Goal: Information Seeking & Learning: Learn about a topic

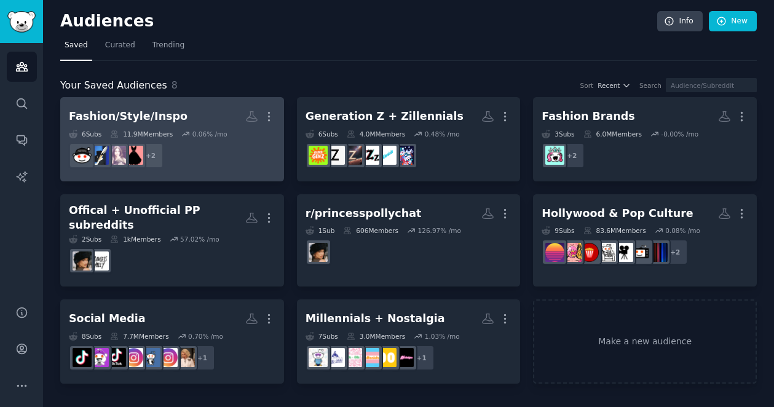
click at [203, 140] on dd "+ 2" at bounding box center [172, 155] width 207 height 34
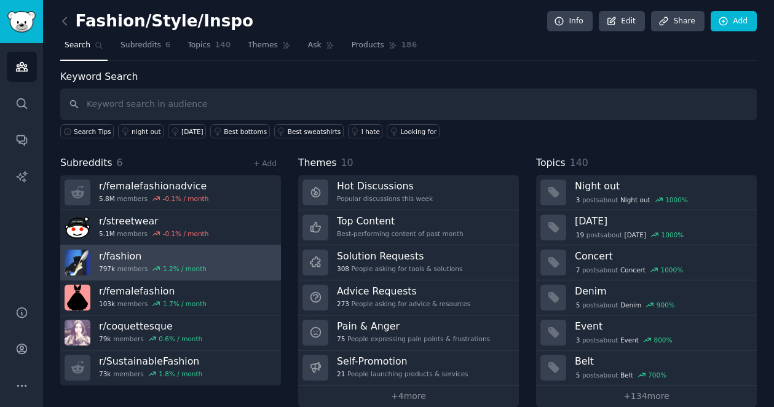
click at [230, 256] on link "r/ fashion 797k members 1.2 % / month" at bounding box center [170, 262] width 221 height 35
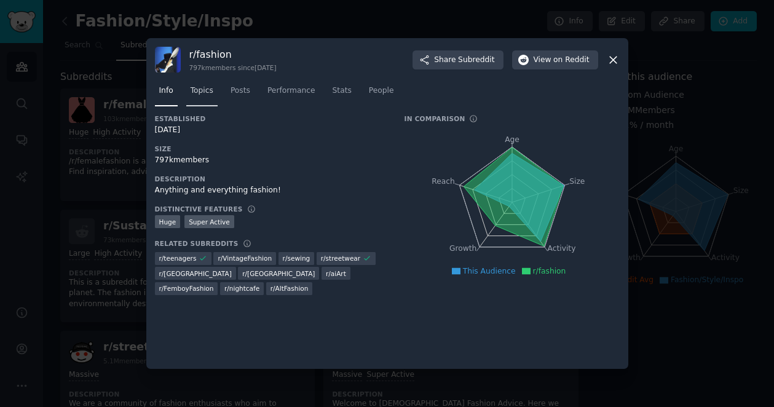
click at [205, 92] on span "Topics" at bounding box center [202, 90] width 23 height 11
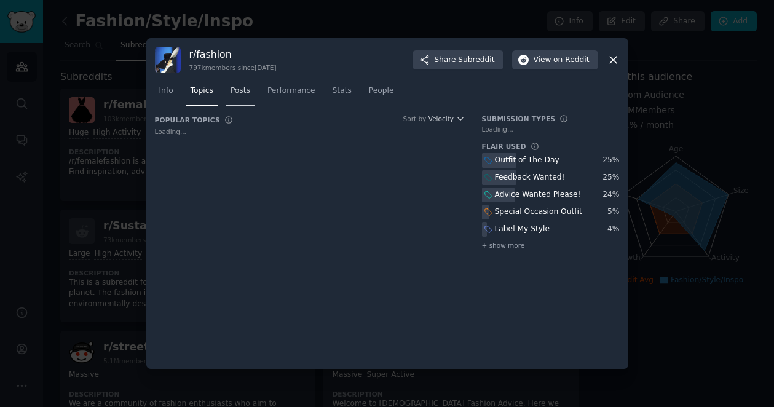
click at [235, 93] on span "Posts" at bounding box center [240, 90] width 20 height 11
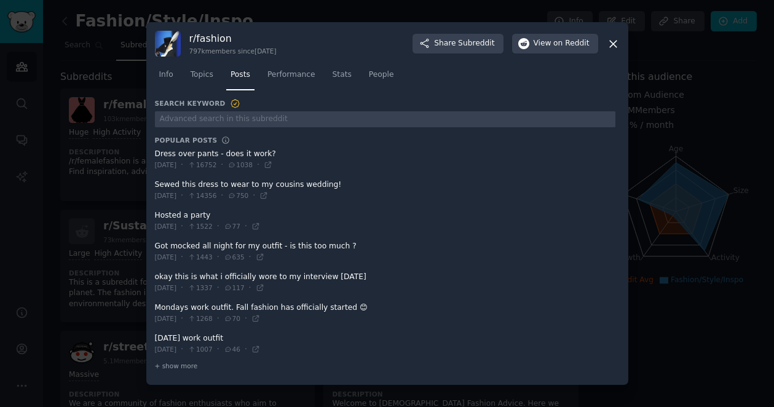
click at [611, 43] on icon at bounding box center [613, 43] width 13 height 13
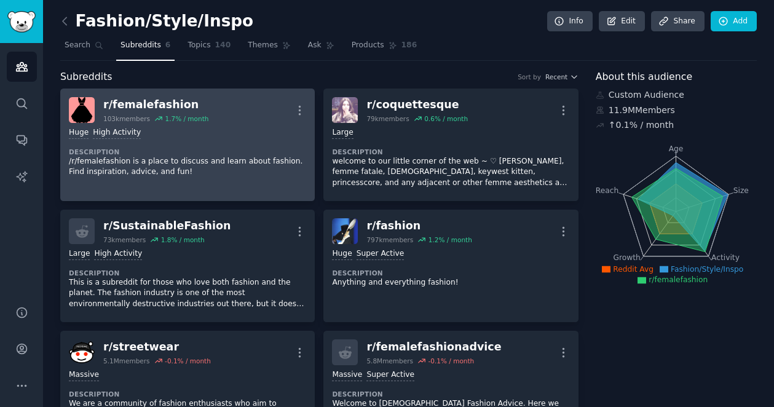
click at [256, 127] on div "Huge High Activity" at bounding box center [187, 133] width 237 height 12
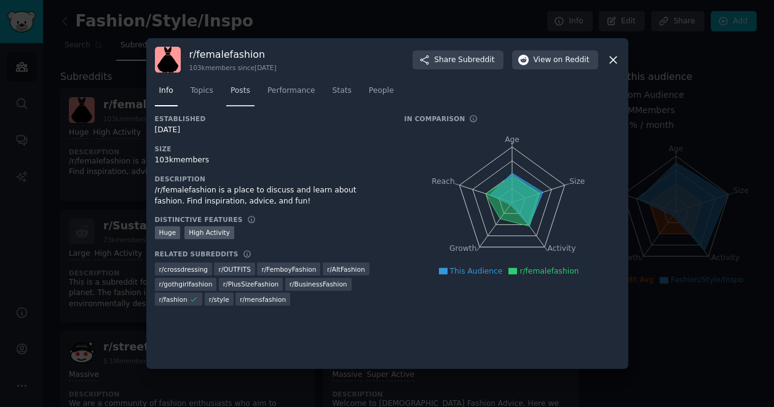
click at [242, 89] on span "Posts" at bounding box center [240, 90] width 20 height 11
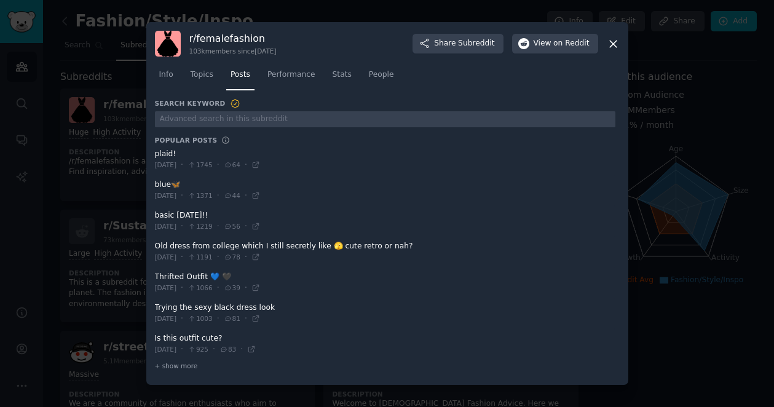
click at [609, 44] on icon at bounding box center [613, 43] width 13 height 13
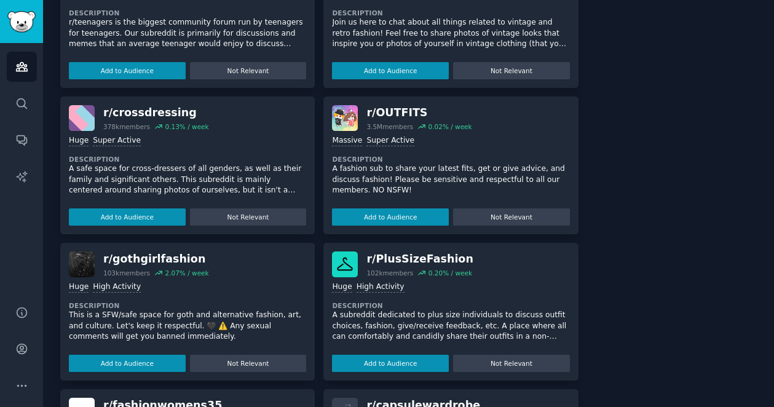
scroll to position [837, 0]
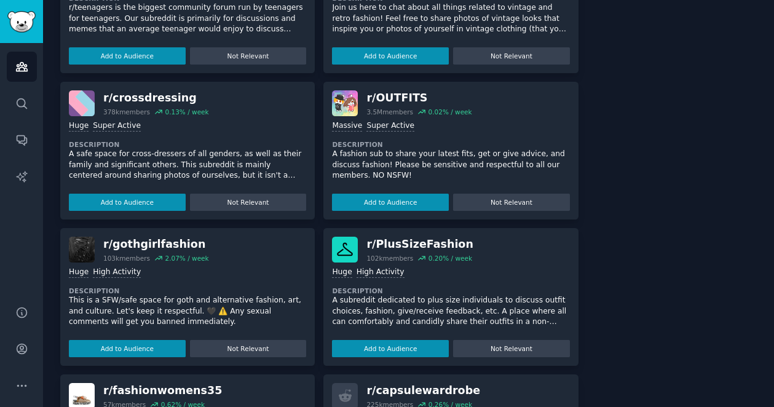
click at [447, 234] on div "r/ PlusSizeFashion 102k members 0.20 % / week >= 80th percentile for submission…" at bounding box center [450, 297] width 254 height 138
click at [409, 312] on p "A subreddit dedicated to plus size individuals to discuss outfit choices, fashi…" at bounding box center [450, 311] width 237 height 33
click at [414, 247] on div "r/ PlusSizeFashion" at bounding box center [419, 244] width 106 height 15
click at [362, 239] on div "r/ PlusSizeFashion 102k members 0.20 % / week" at bounding box center [450, 250] width 237 height 26
click at [345, 246] on img at bounding box center [345, 250] width 26 height 26
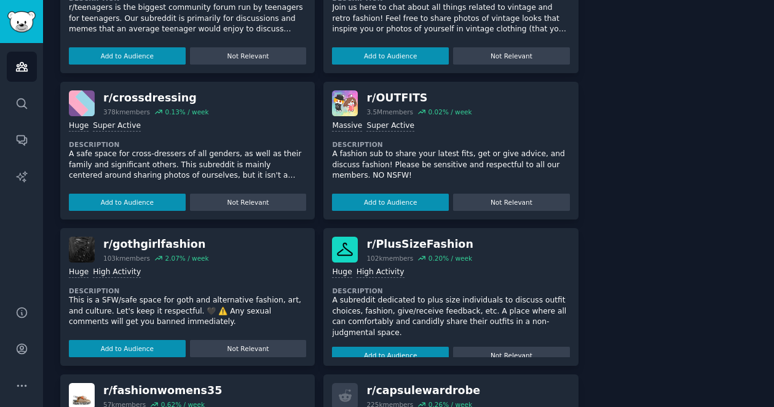
click at [423, 242] on div "r/ PlusSizeFashion" at bounding box center [419, 244] width 106 height 15
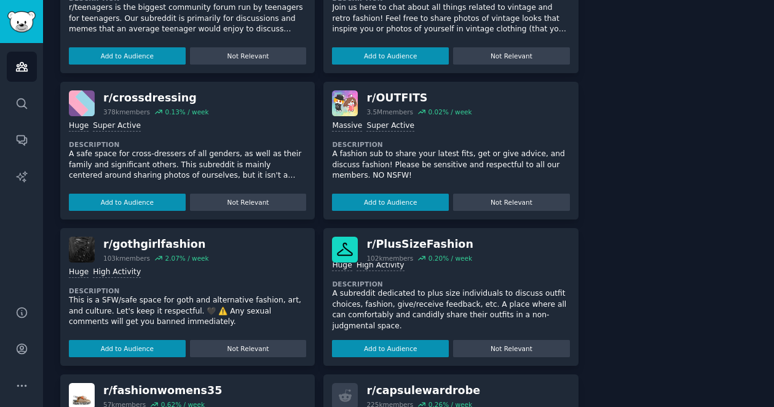
click at [412, 310] on p "A subreddit dedicated to plus size individuals to discuss outfit choices, fashi…" at bounding box center [450, 309] width 237 height 43
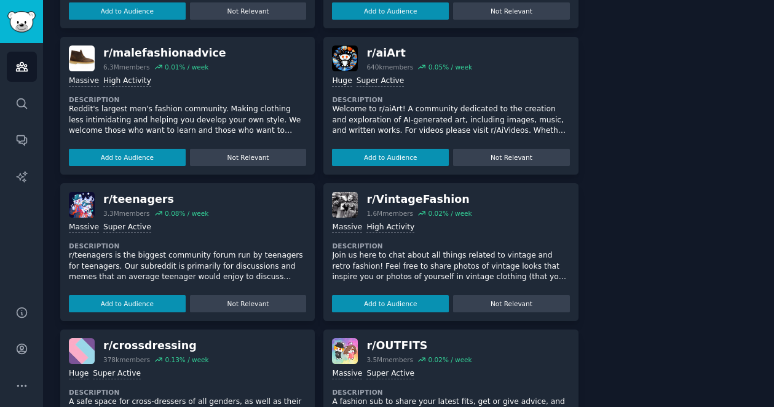
scroll to position [610, 0]
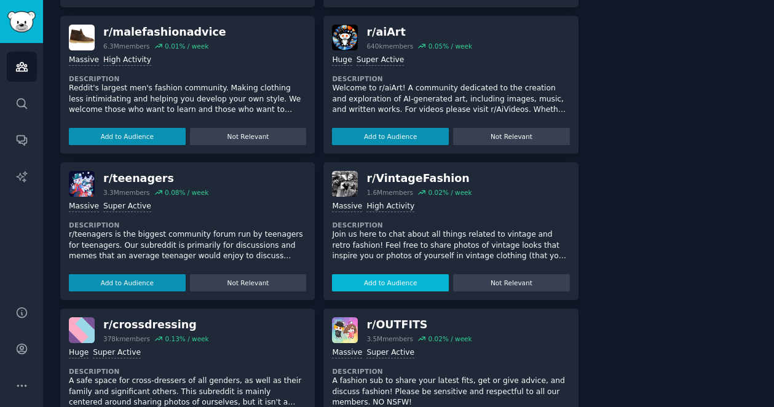
click at [405, 280] on button "Add to Audience" at bounding box center [390, 282] width 117 height 17
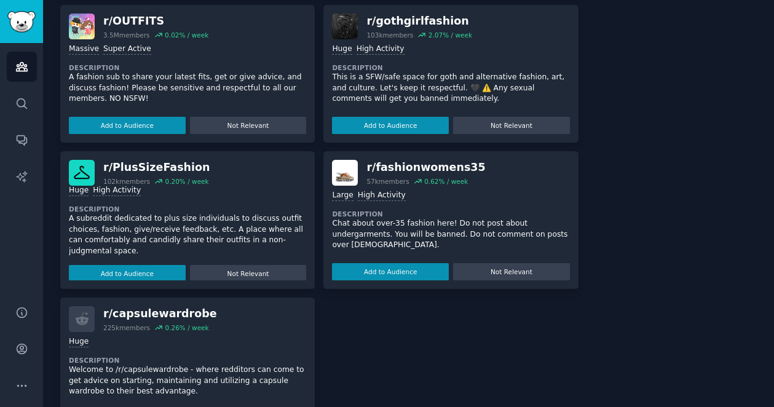
scroll to position [0, 0]
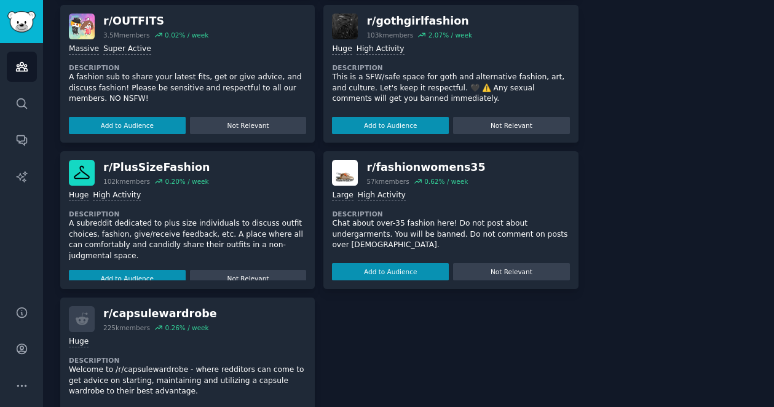
click at [196, 227] on p "A subreddit dedicated to plus size individuals to discuss outfit choices, fashi…" at bounding box center [187, 239] width 237 height 43
click at [138, 273] on button "Add to Audience" at bounding box center [127, 278] width 117 height 17
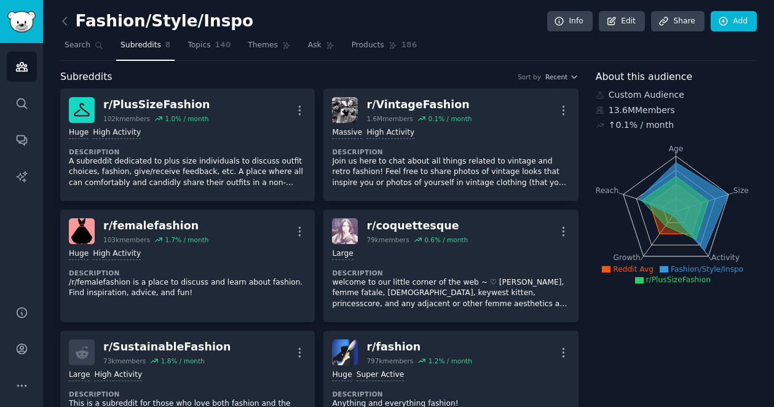
click at [205, 122] on div "1.0 % / month" at bounding box center [187, 118] width 44 height 9
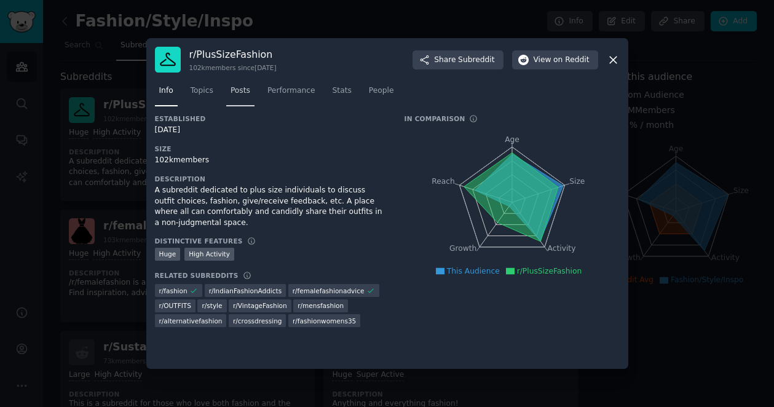
click at [243, 93] on span "Posts" at bounding box center [240, 90] width 20 height 11
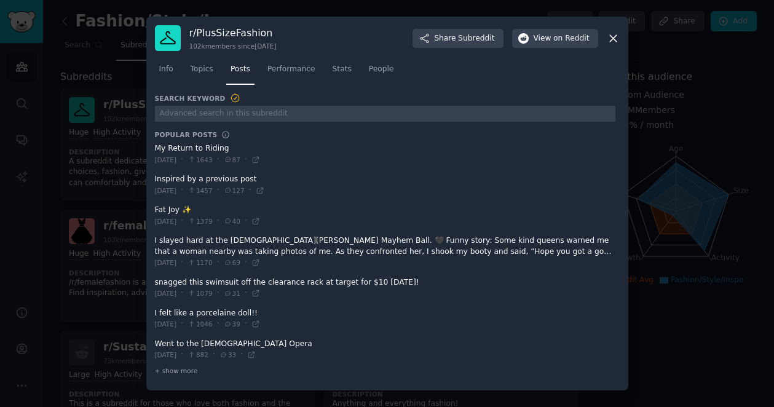
click at [613, 37] on icon at bounding box center [613, 38] width 7 height 7
click at [613, 38] on icon at bounding box center [613, 38] width 7 height 7
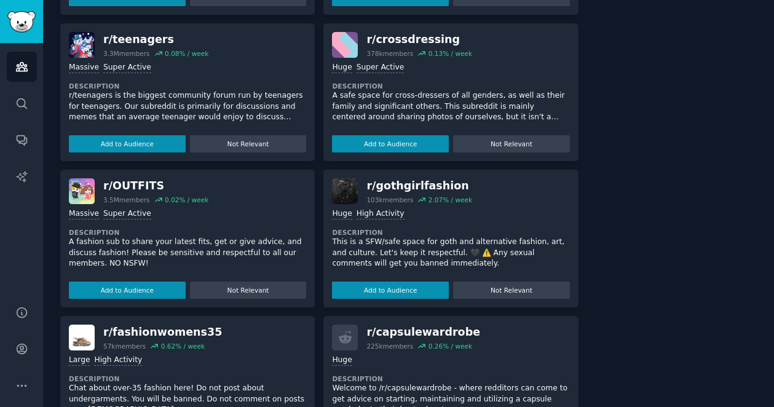
scroll to position [872, 0]
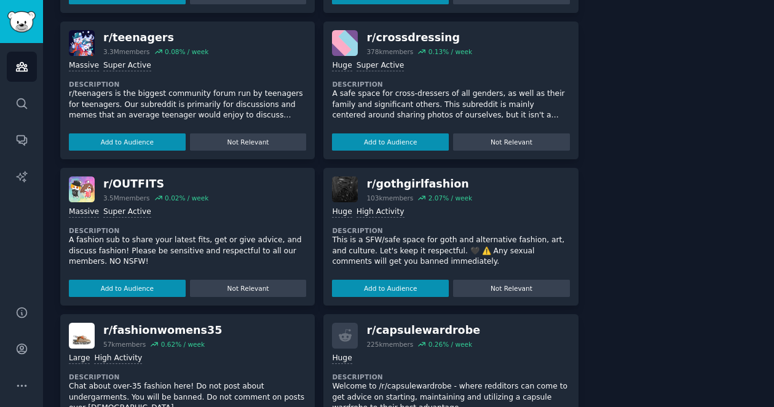
click at [135, 183] on div "r/ OUTFITS" at bounding box center [155, 183] width 105 height 15
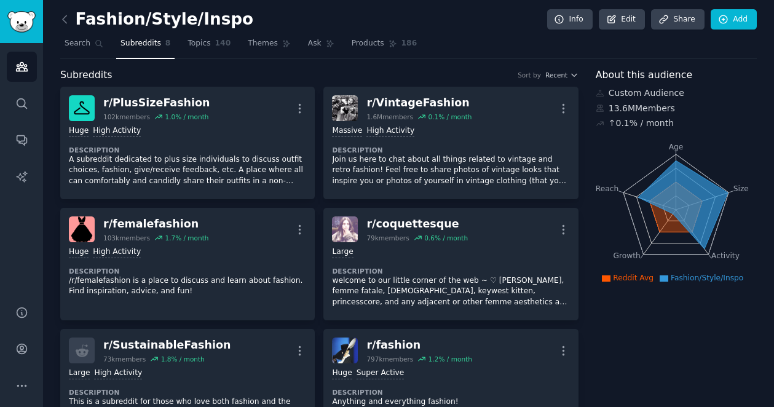
scroll to position [0, 0]
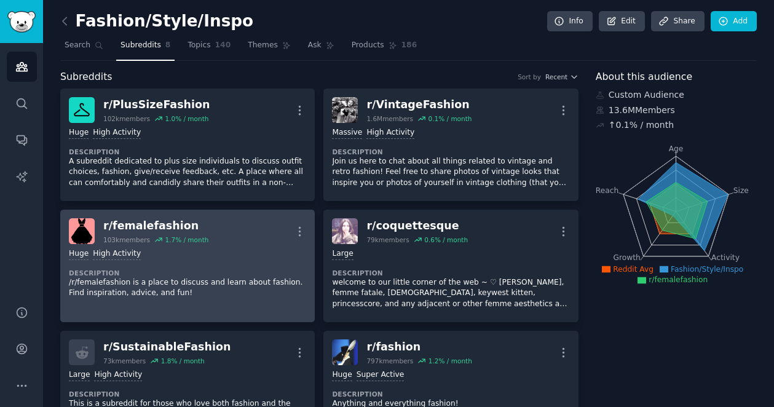
click at [214, 250] on div "Huge High Activity" at bounding box center [187, 254] width 237 height 12
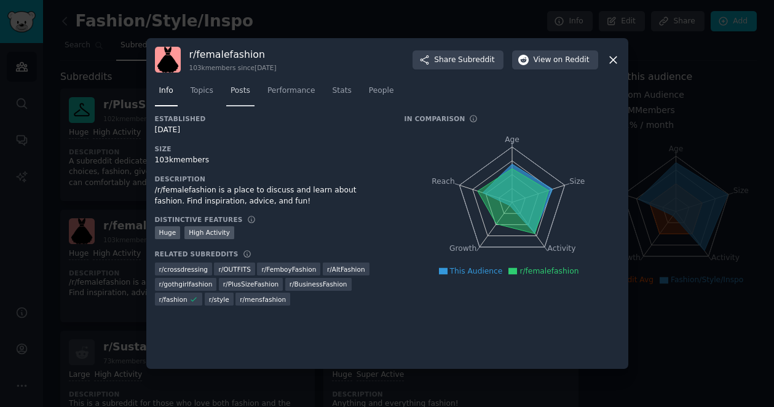
click at [235, 93] on span "Posts" at bounding box center [240, 90] width 20 height 11
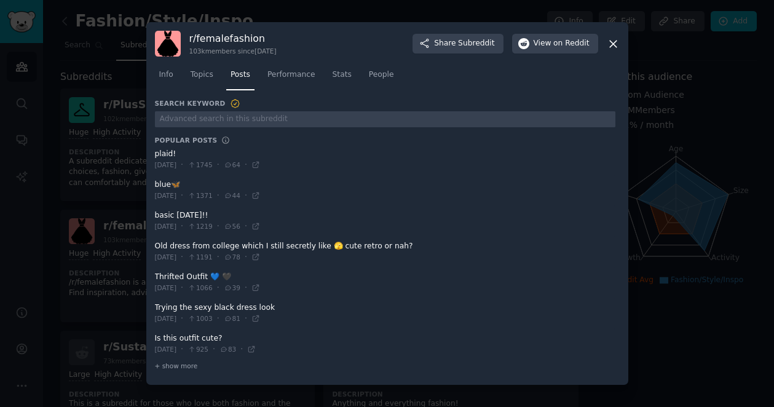
click at [612, 43] on icon at bounding box center [613, 43] width 13 height 13
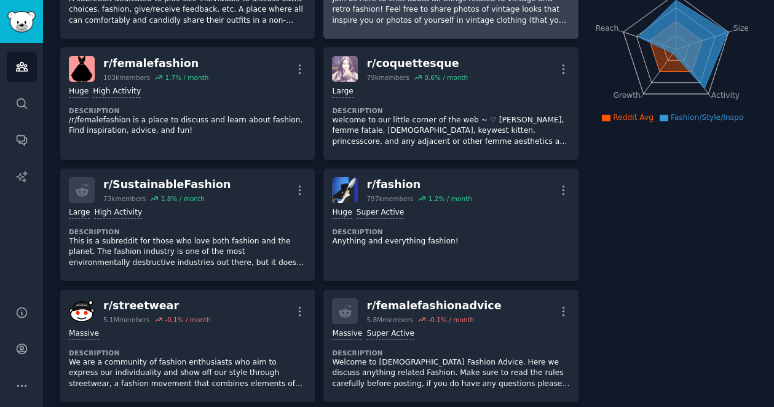
scroll to position [163, 0]
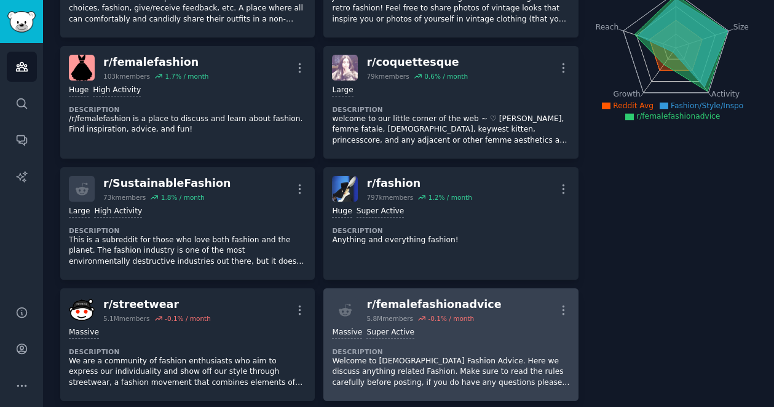
click at [446, 347] on dt "Description" at bounding box center [450, 351] width 237 height 9
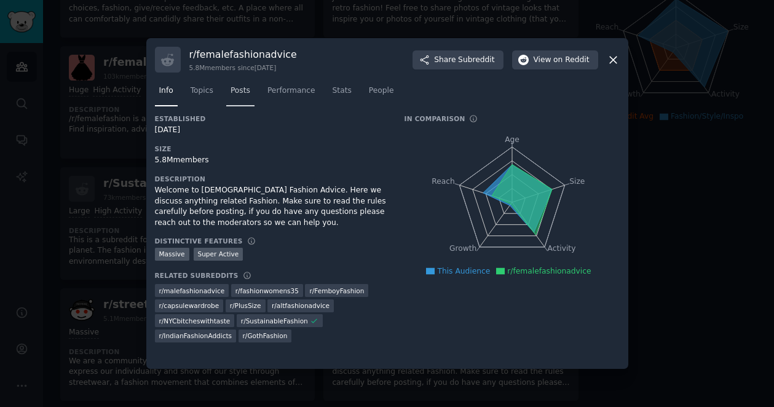
click at [239, 95] on span "Posts" at bounding box center [240, 90] width 20 height 11
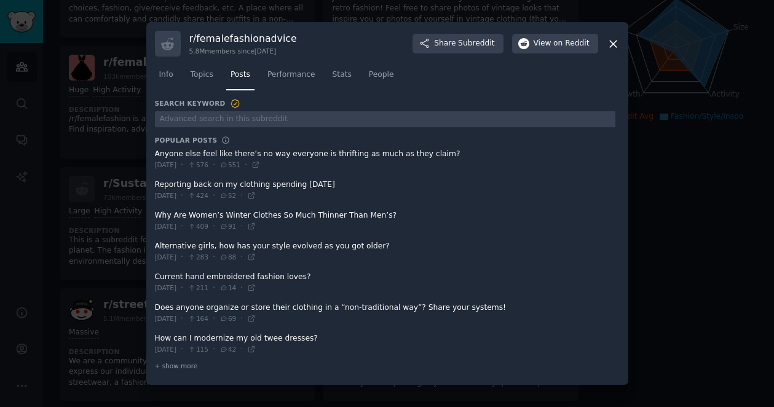
click at [609, 45] on icon at bounding box center [613, 43] width 13 height 13
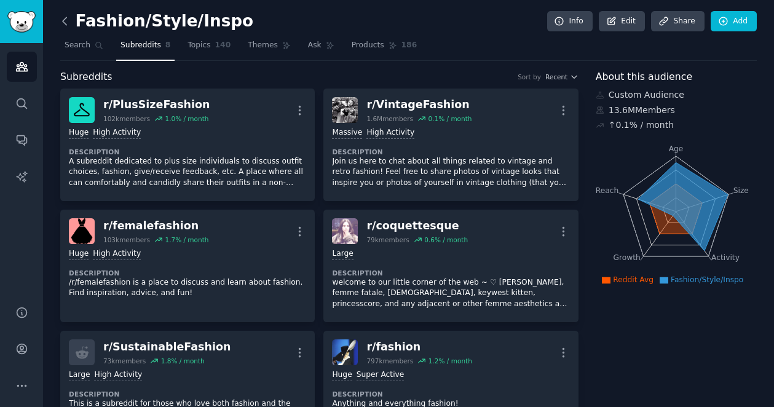
click at [65, 24] on icon at bounding box center [65, 20] width 4 height 7
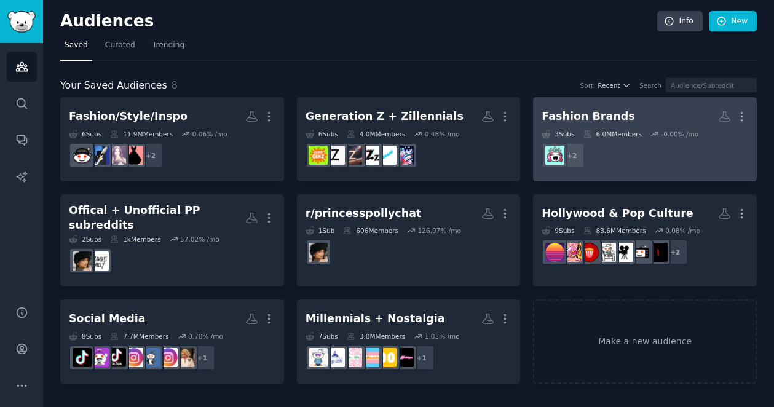
click at [647, 114] on h2 "Fashion Brands More" at bounding box center [644, 117] width 207 height 22
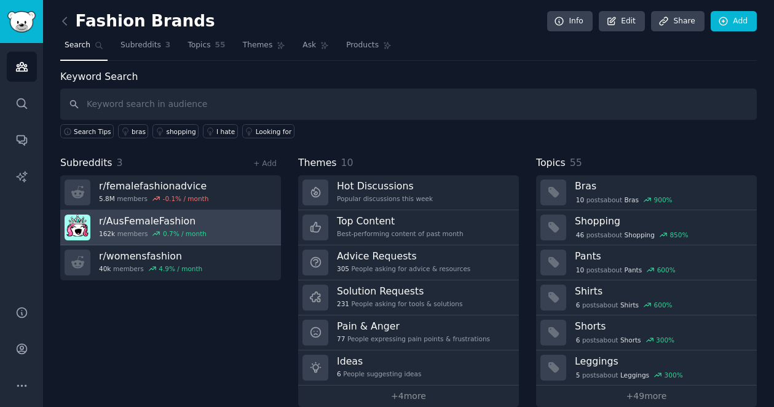
click at [226, 225] on link "r/ AusFemaleFashion 162k members 0.7 % / month" at bounding box center [170, 227] width 221 height 35
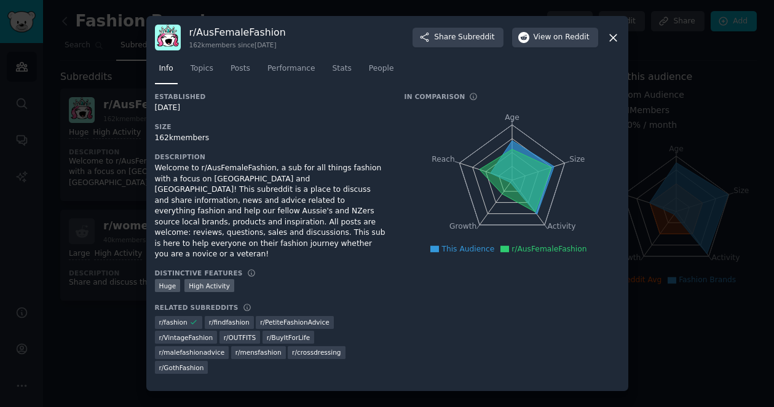
click at [235, 70] on div "Info Topics Posts Performance Stats People" at bounding box center [387, 71] width 465 height 42
click at [238, 74] on span "Posts" at bounding box center [240, 68] width 20 height 11
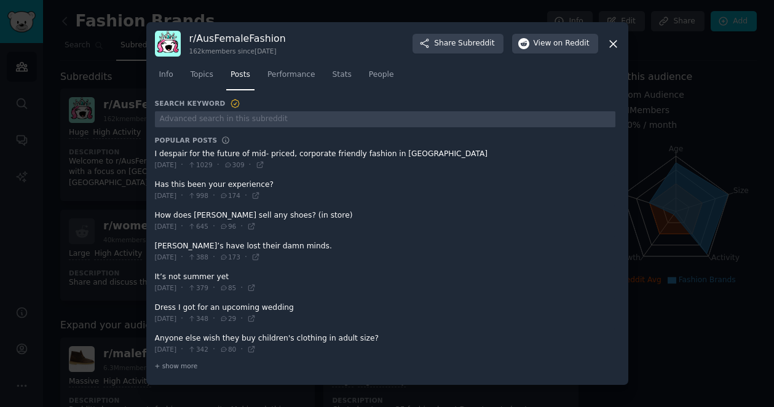
click at [197, 186] on span at bounding box center [385, 190] width 460 height 30
click at [260, 195] on icon at bounding box center [255, 195] width 9 height 9
click at [171, 363] on span "+ show more" at bounding box center [176, 365] width 43 height 9
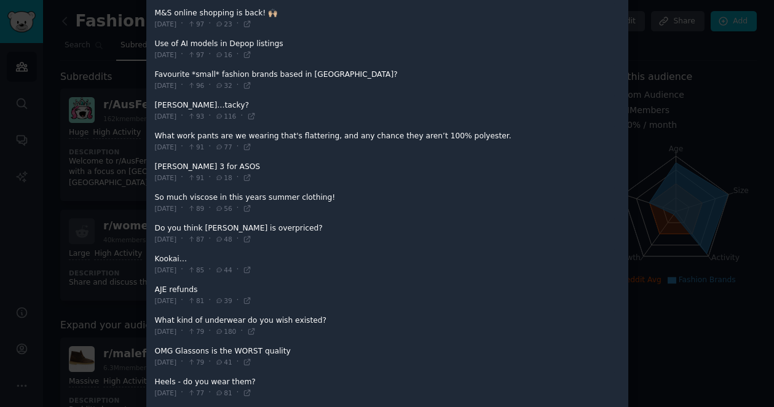
scroll to position [1288, 0]
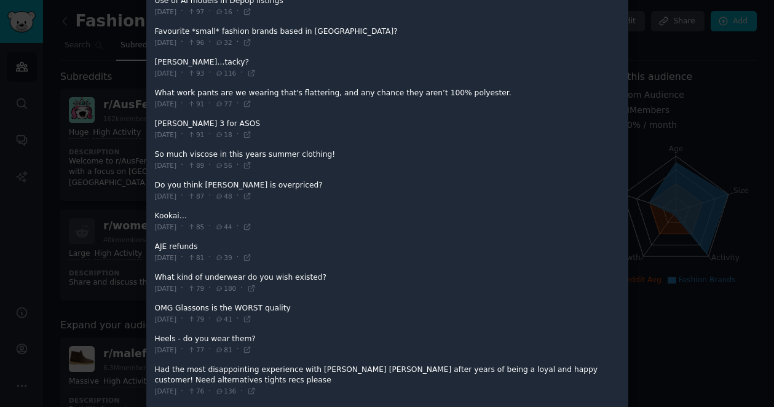
click at [66, 165] on div at bounding box center [387, 203] width 774 height 407
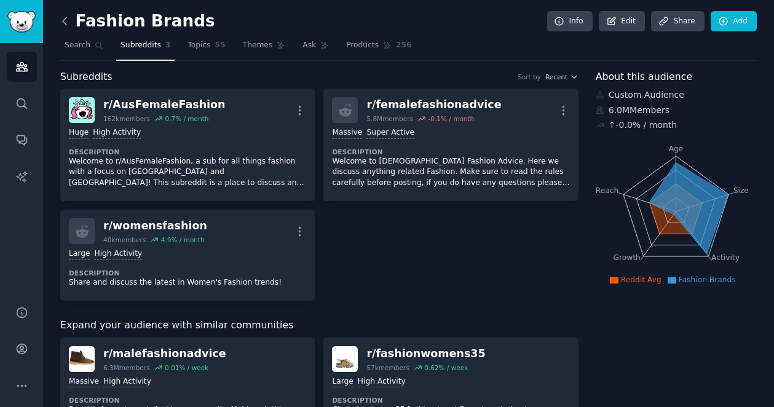
click at [65, 20] on icon at bounding box center [64, 21] width 13 height 13
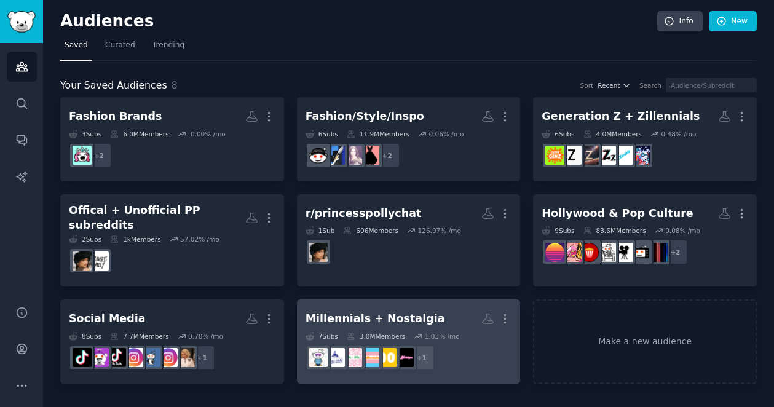
click at [476, 308] on h2 "Millennials + Nostalgia More" at bounding box center [408, 319] width 207 height 22
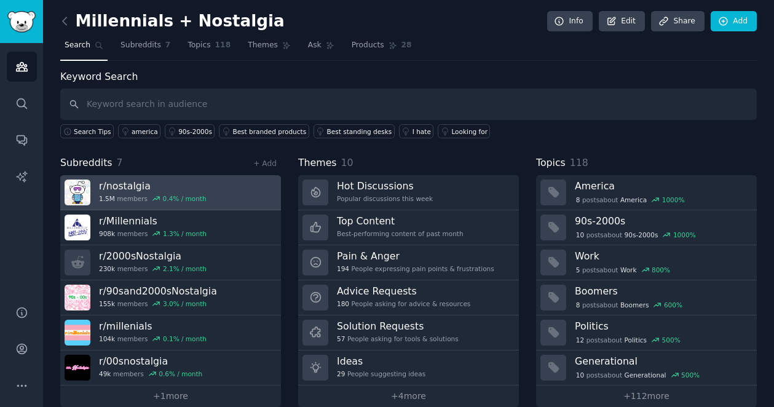
click at [242, 182] on link "r/ nostalgia 1.5M members 0.4 % / month" at bounding box center [170, 192] width 221 height 35
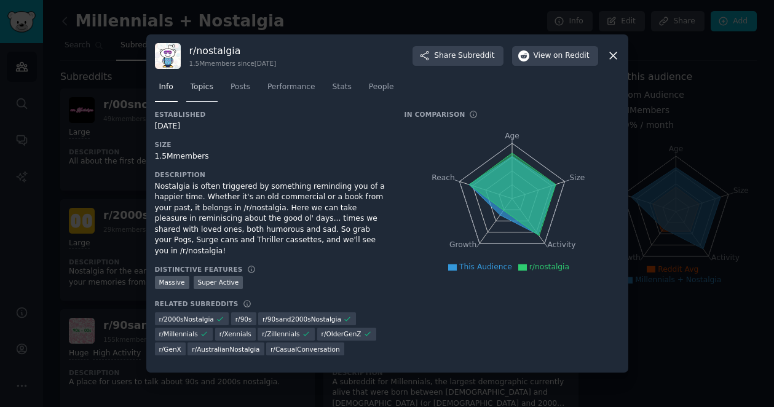
click at [202, 89] on span "Topics" at bounding box center [202, 87] width 23 height 11
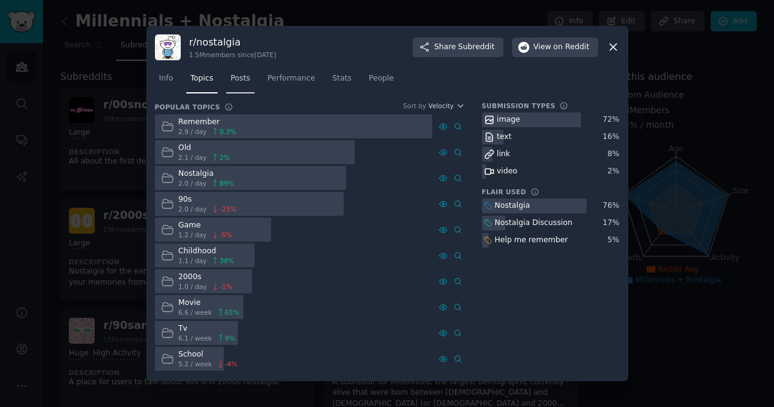
click at [235, 79] on span "Posts" at bounding box center [240, 78] width 20 height 11
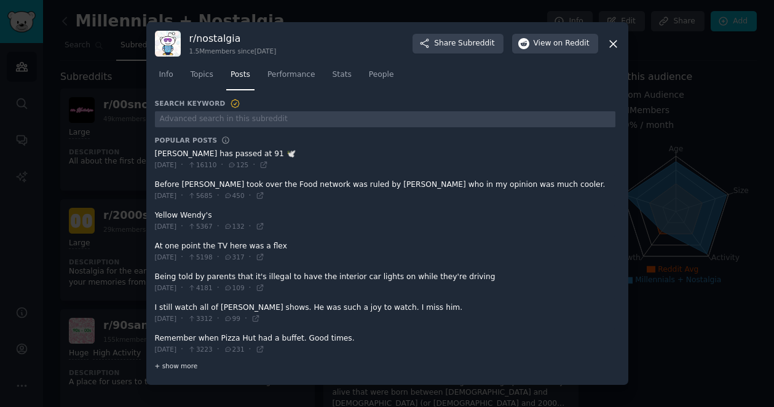
click at [171, 364] on span "+ show more" at bounding box center [176, 365] width 43 height 9
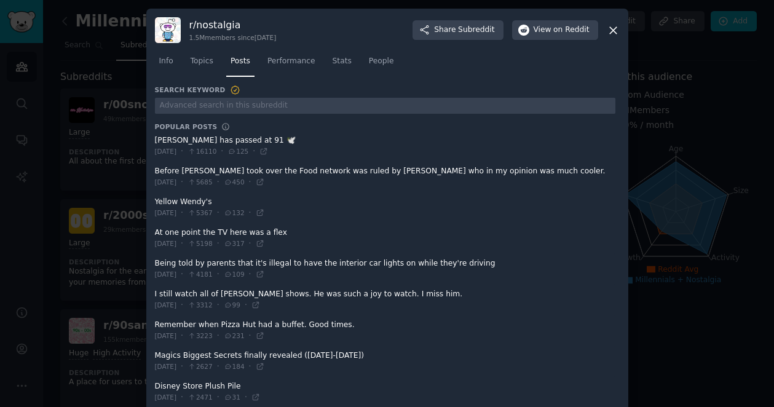
click at [607, 25] on icon at bounding box center [613, 30] width 13 height 13
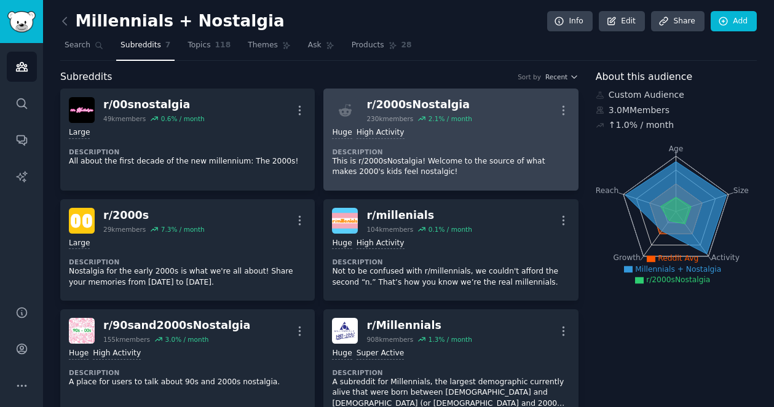
click at [411, 140] on div "Huge High Activity Description This is r/2000sNostalgia! Welcome to the source …" at bounding box center [450, 152] width 237 height 59
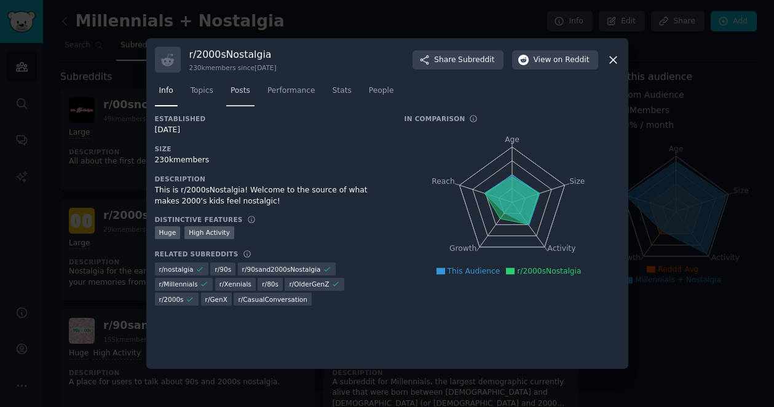
click at [244, 86] on span "Posts" at bounding box center [240, 90] width 20 height 11
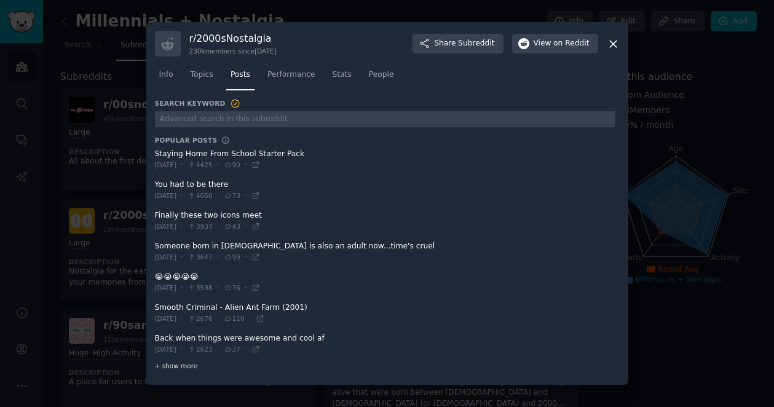
click at [175, 364] on span "+ show more" at bounding box center [176, 365] width 43 height 9
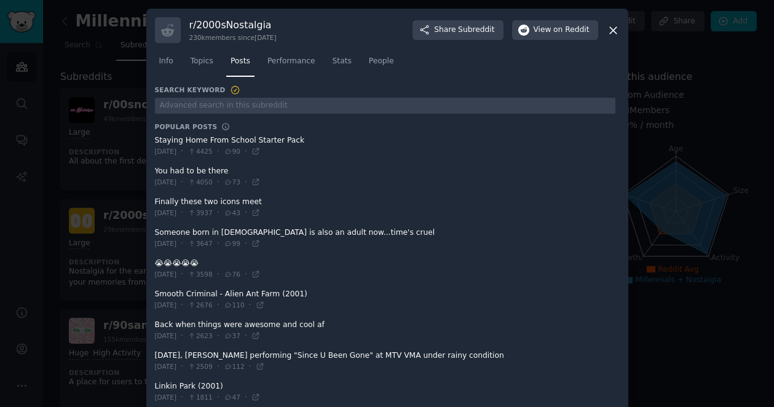
click at [612, 28] on icon at bounding box center [613, 30] width 13 height 13
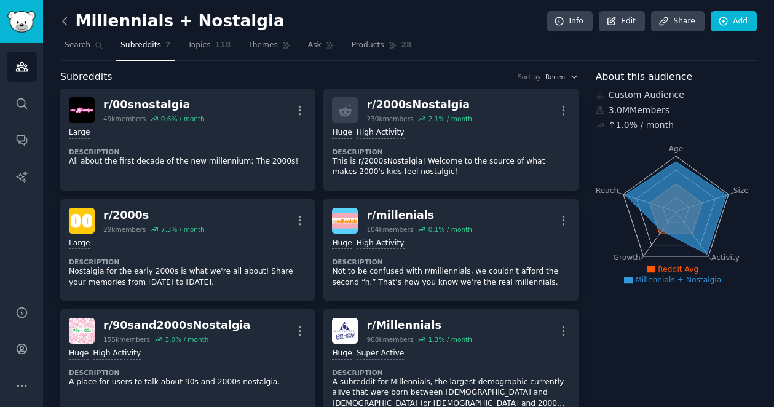
click at [69, 24] on icon at bounding box center [64, 21] width 13 height 13
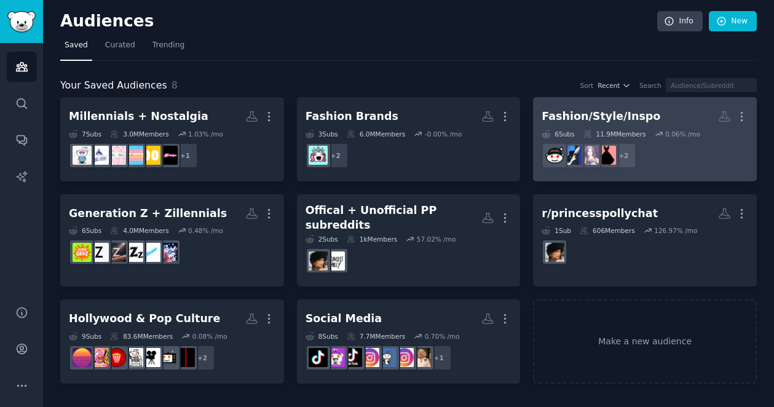
click at [600, 112] on div "Fashion/Style/Inspo" at bounding box center [600, 116] width 119 height 15
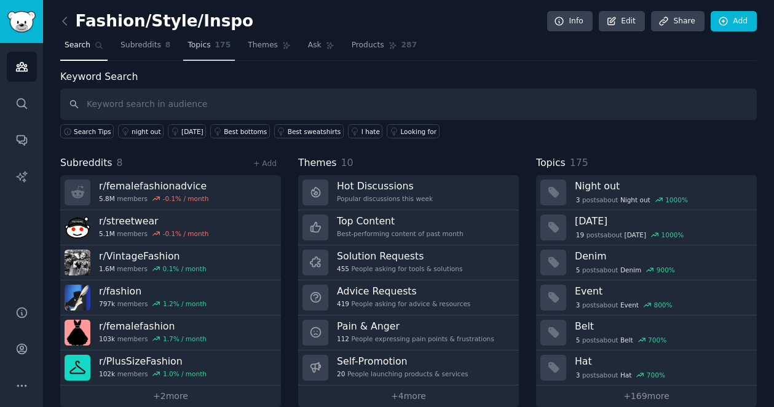
click at [212, 47] on link "Topics 175" at bounding box center [209, 48] width 52 height 25
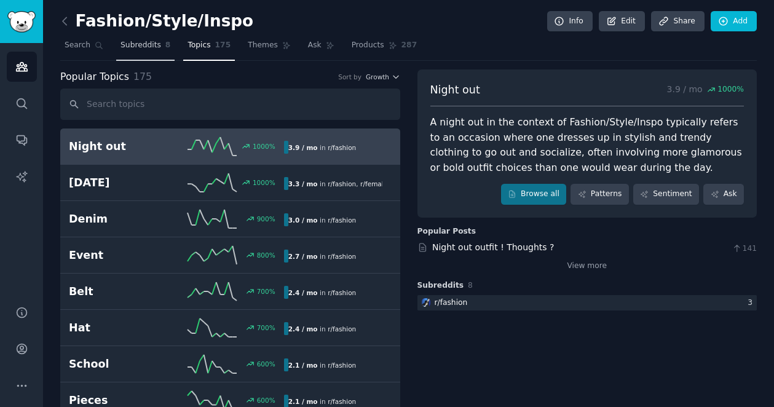
click at [148, 49] on span "Subreddits" at bounding box center [140, 45] width 41 height 11
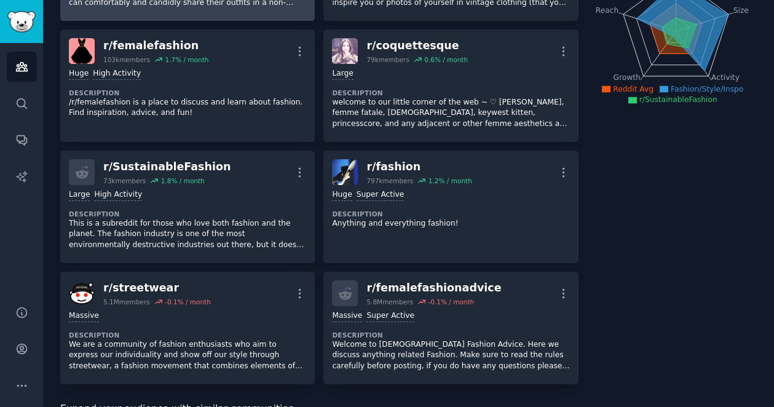
scroll to position [213, 0]
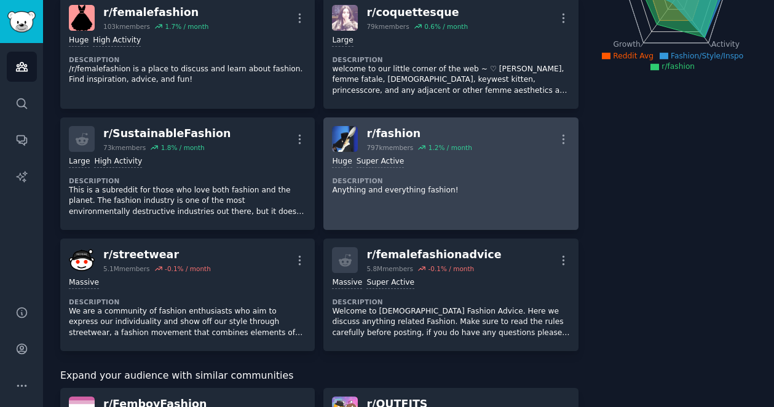
click at [470, 164] on div "100,000 - 1,000,000 members Huge Super Active" at bounding box center [450, 162] width 237 height 12
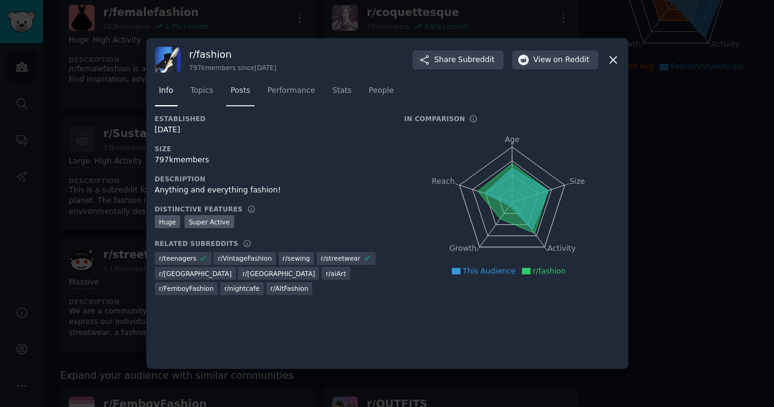
click at [240, 87] on span "Posts" at bounding box center [240, 90] width 20 height 11
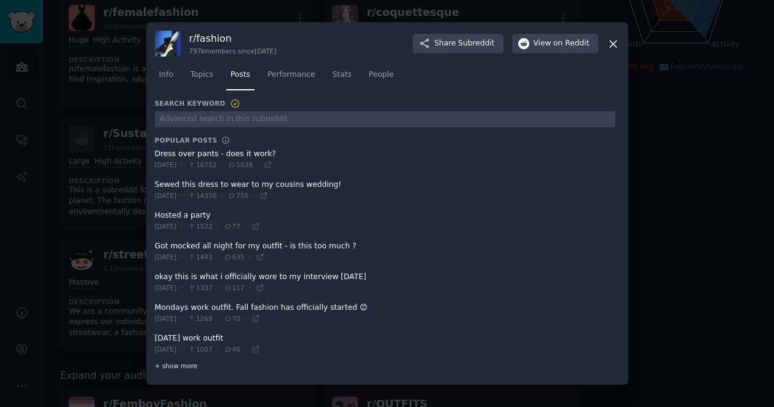
click at [175, 363] on span "+ show more" at bounding box center [176, 365] width 43 height 9
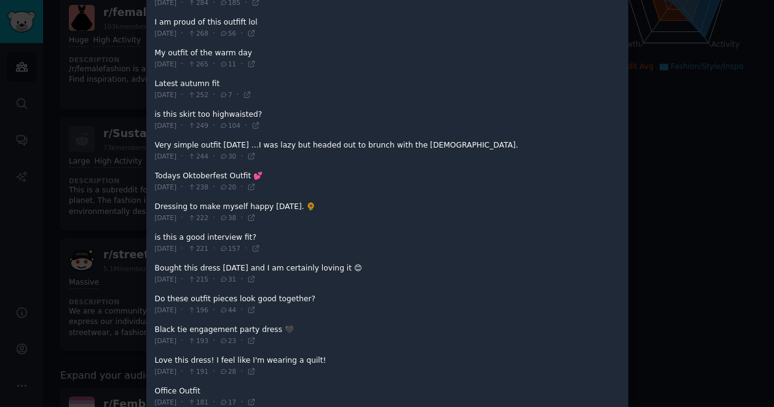
scroll to position [1103, 0]
click at [757, 66] on div at bounding box center [387, 203] width 774 height 407
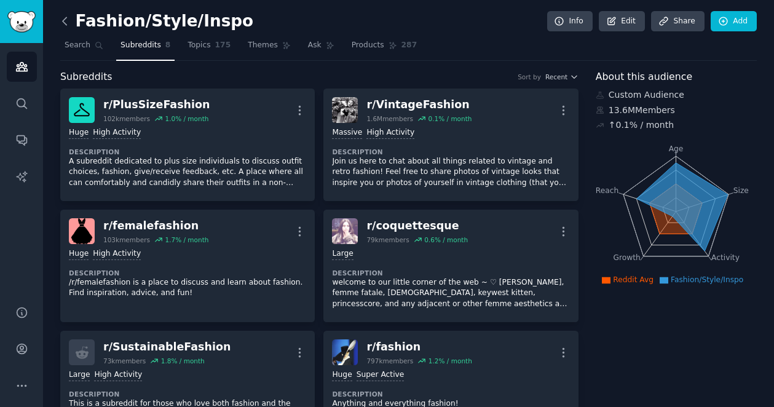
click at [69, 20] on icon at bounding box center [64, 21] width 13 height 13
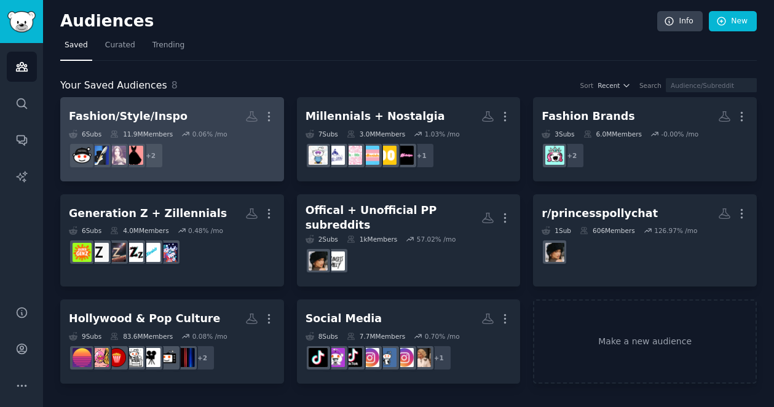
click at [216, 144] on dd "+ 2" at bounding box center [172, 155] width 207 height 34
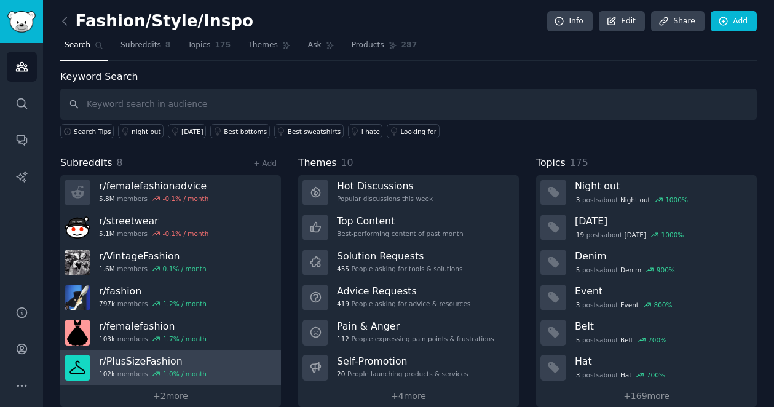
click at [218, 358] on link "r/ PlusSizeFashion 102k members 1.0 % / month" at bounding box center [170, 367] width 221 height 35
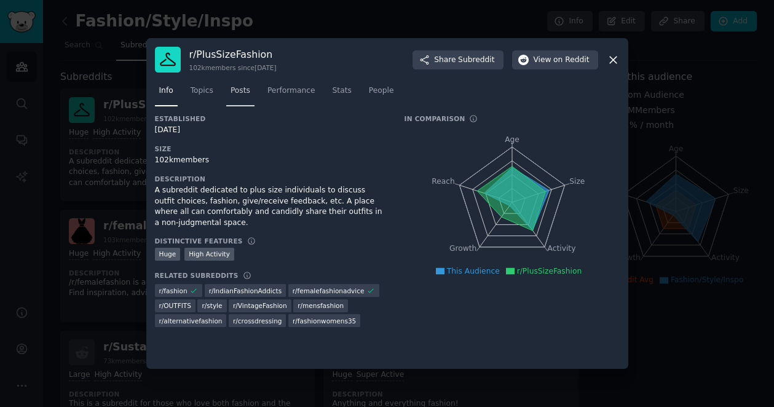
click at [240, 90] on span "Posts" at bounding box center [240, 90] width 20 height 11
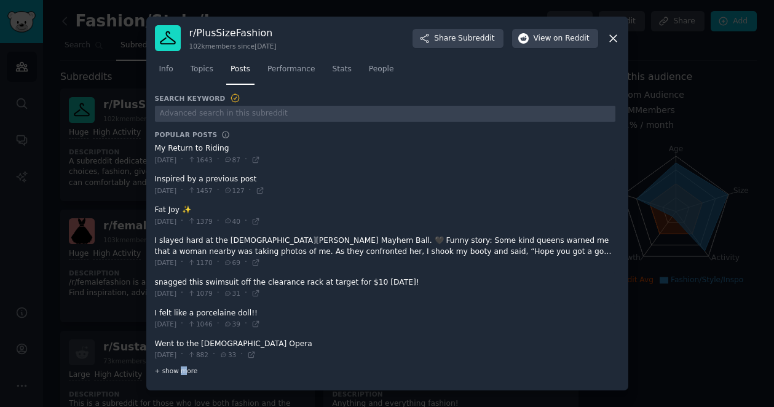
click at [181, 368] on span "+ show more" at bounding box center [176, 370] width 43 height 9
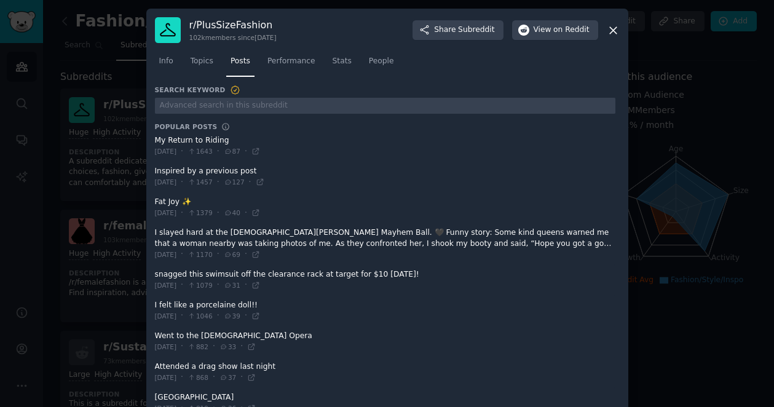
click at [612, 26] on icon at bounding box center [613, 30] width 13 height 13
